Goal: Navigation & Orientation: Understand site structure

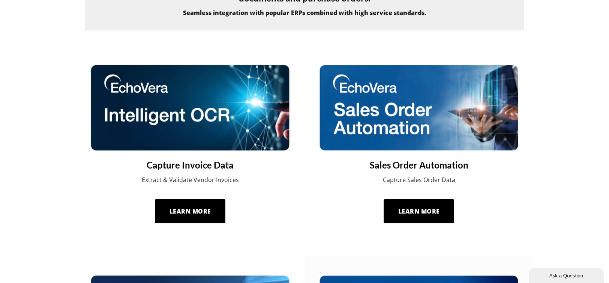
scroll to position [300, 0]
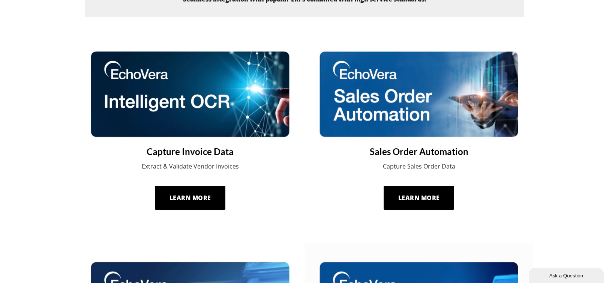
click at [189, 112] on img at bounding box center [190, 94] width 201 height 88
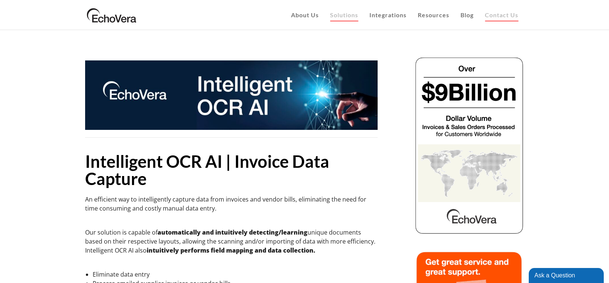
click at [504, 15] on span "Contact Us" at bounding box center [501, 14] width 33 height 7
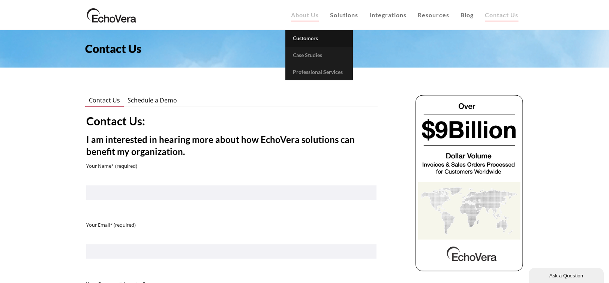
click at [310, 37] on span "Customers" at bounding box center [305, 38] width 25 height 6
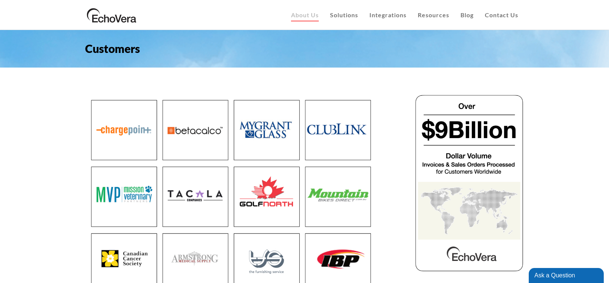
click at [119, 21] on img at bounding box center [111, 15] width 53 height 19
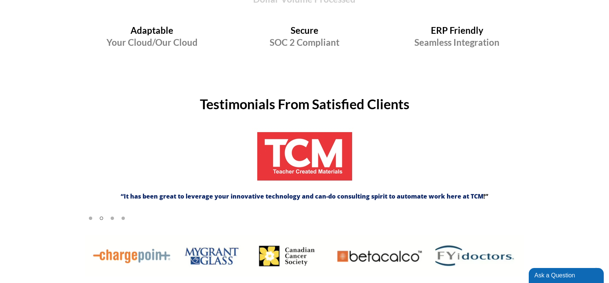
scroll to position [1124, 0]
